Goal: Task Accomplishment & Management: Manage account settings

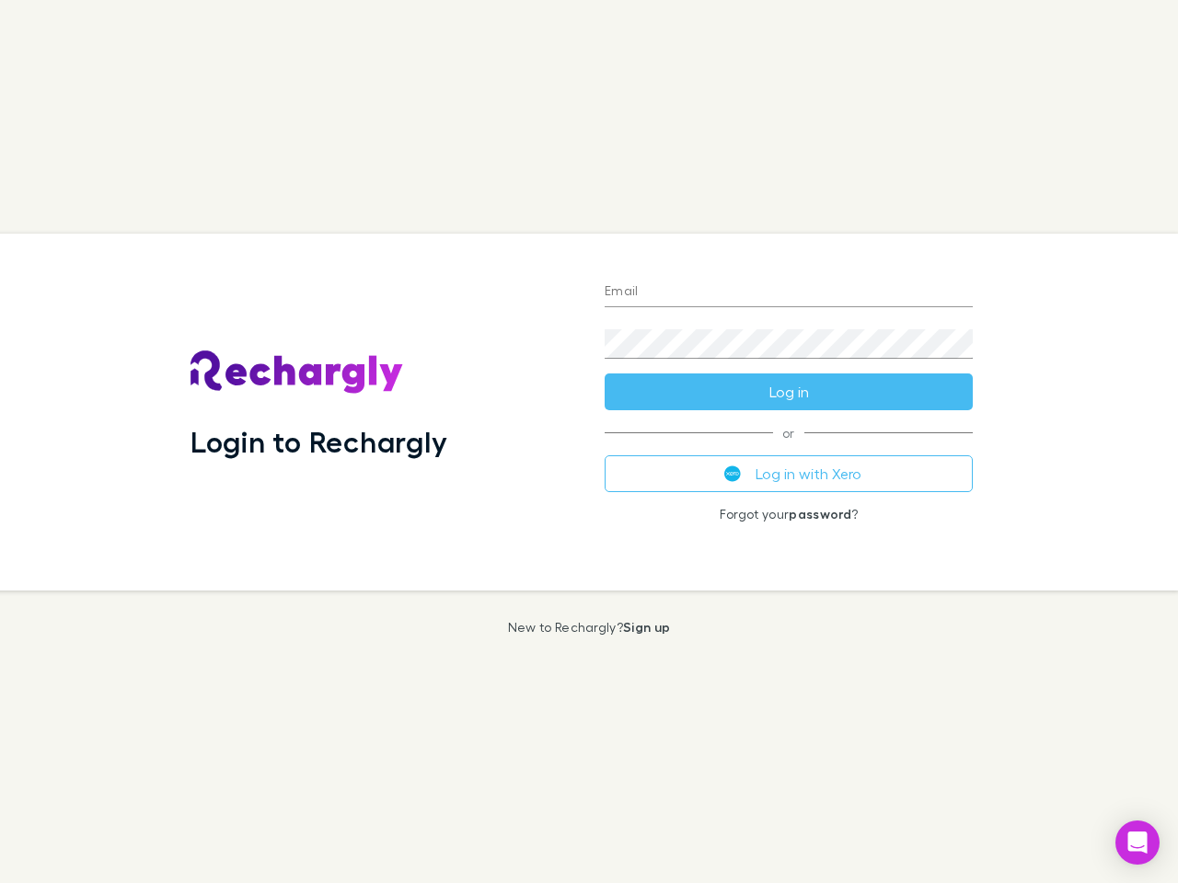
click at [589, 442] on div "Login to Rechargly" at bounding box center [383, 412] width 414 height 357
click at [788, 293] on input "Email" at bounding box center [788, 292] width 368 height 29
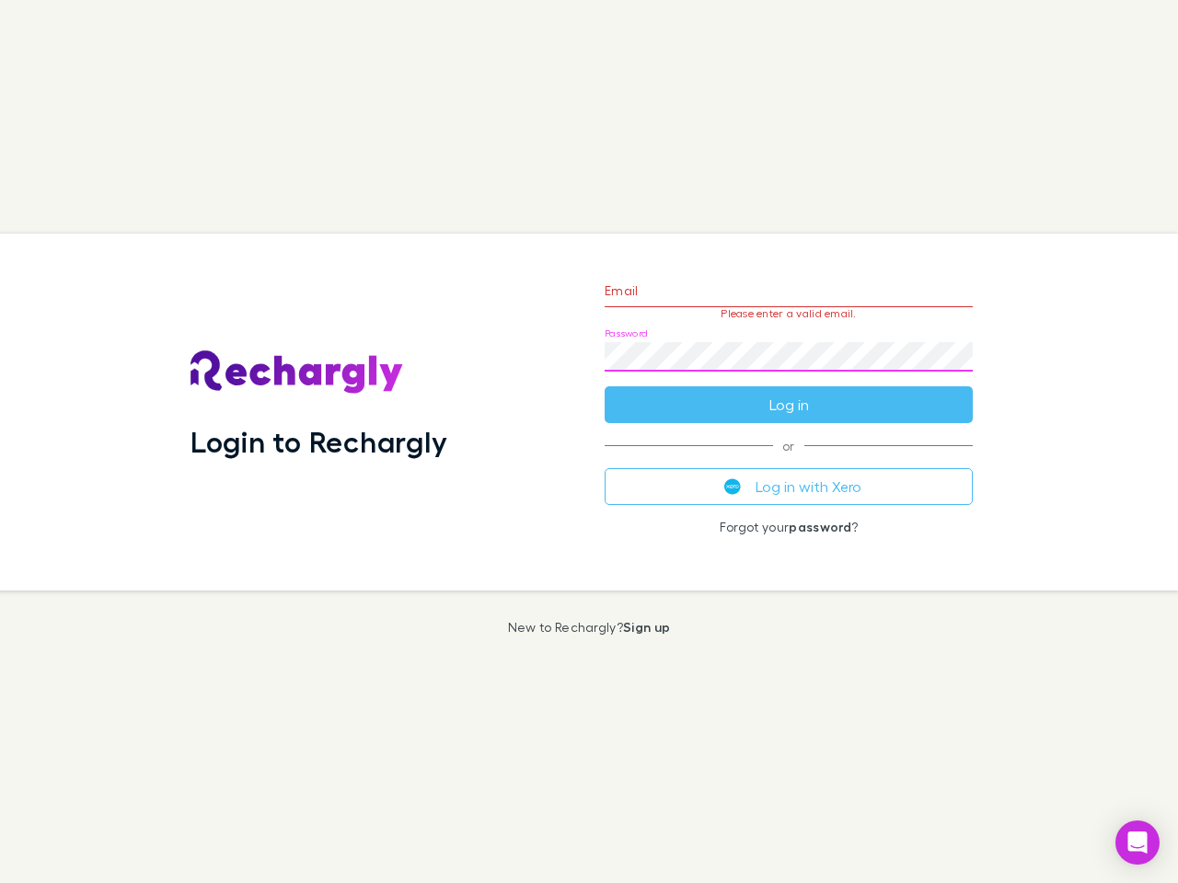
click at [788, 392] on form "Email Please enter a valid email. Password Log in" at bounding box center [788, 343] width 368 height 160
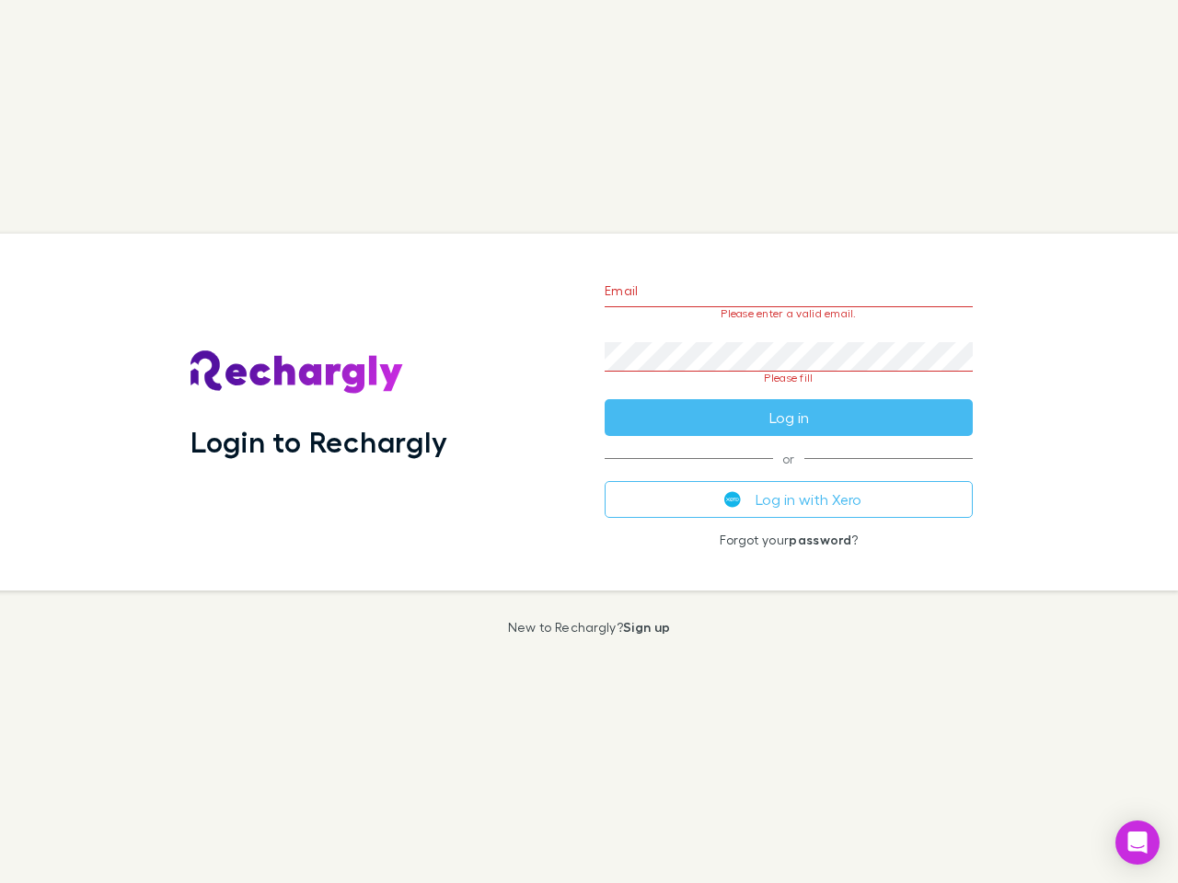
click at [788, 474] on div "Email Please enter a valid email. Password Please fill Log in or Log in with Xe…" at bounding box center [788, 412] width 397 height 357
click at [1137, 843] on icon "Open Intercom Messenger" at bounding box center [1137, 843] width 19 height 22
